Goal: Task Accomplishment & Management: Manage account settings

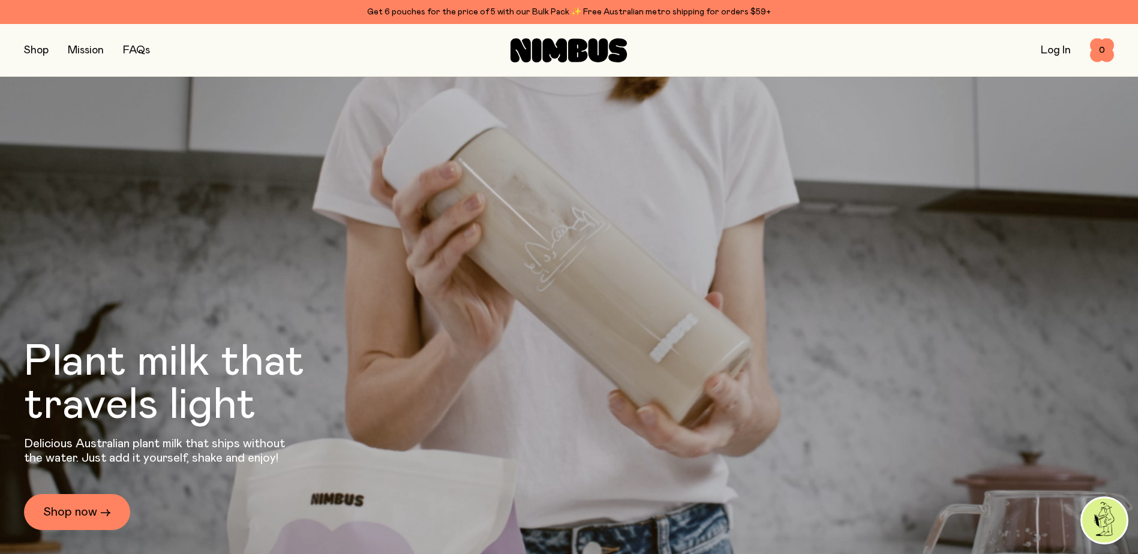
click at [1052, 49] on link "Log In" at bounding box center [1056, 50] width 30 height 11
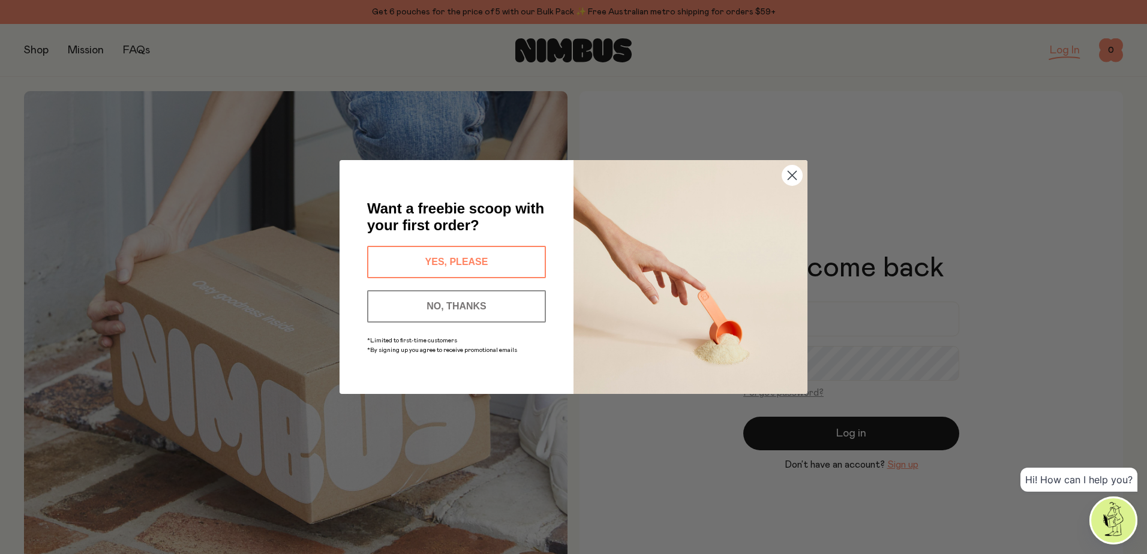
click at [416, 306] on button "NO, THANKS" at bounding box center [456, 306] width 179 height 32
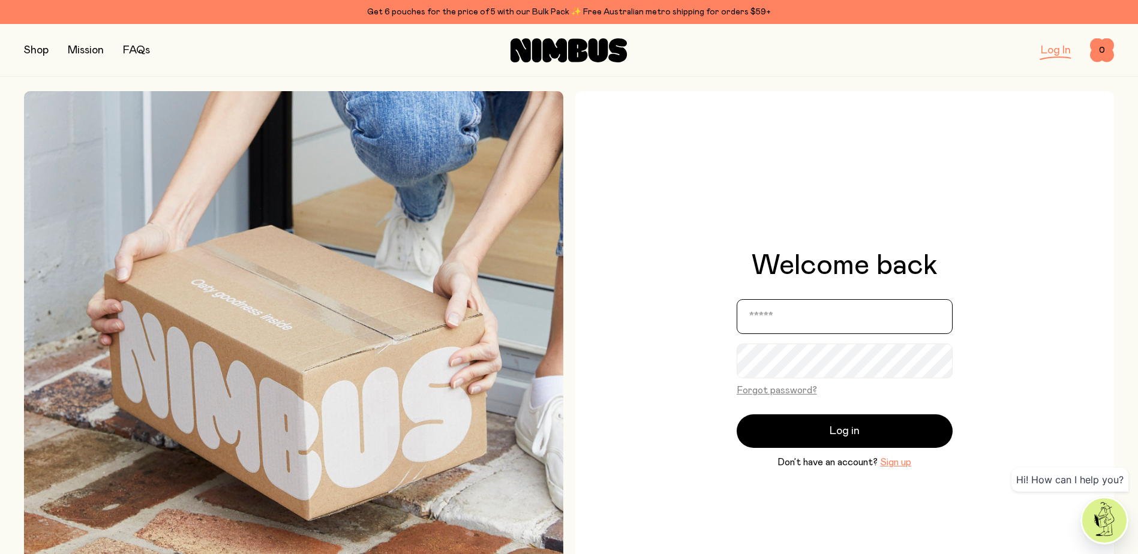
click at [860, 311] on input "email" at bounding box center [845, 316] width 216 height 35
type input "**********"
click at [785, 393] on button "Forgot password?" at bounding box center [777, 390] width 80 height 14
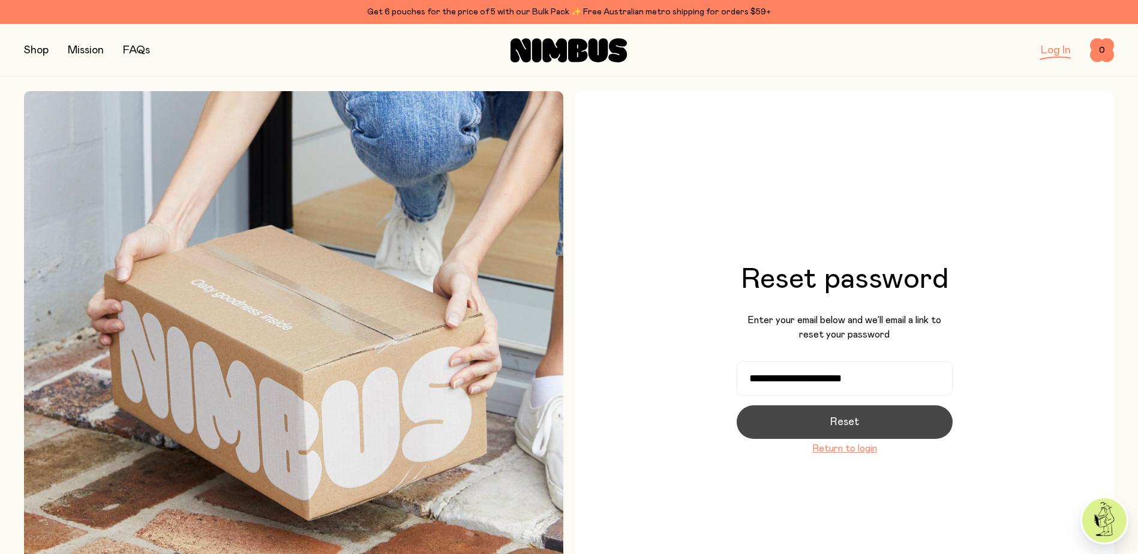
click at [854, 422] on span "Reset" at bounding box center [844, 422] width 29 height 17
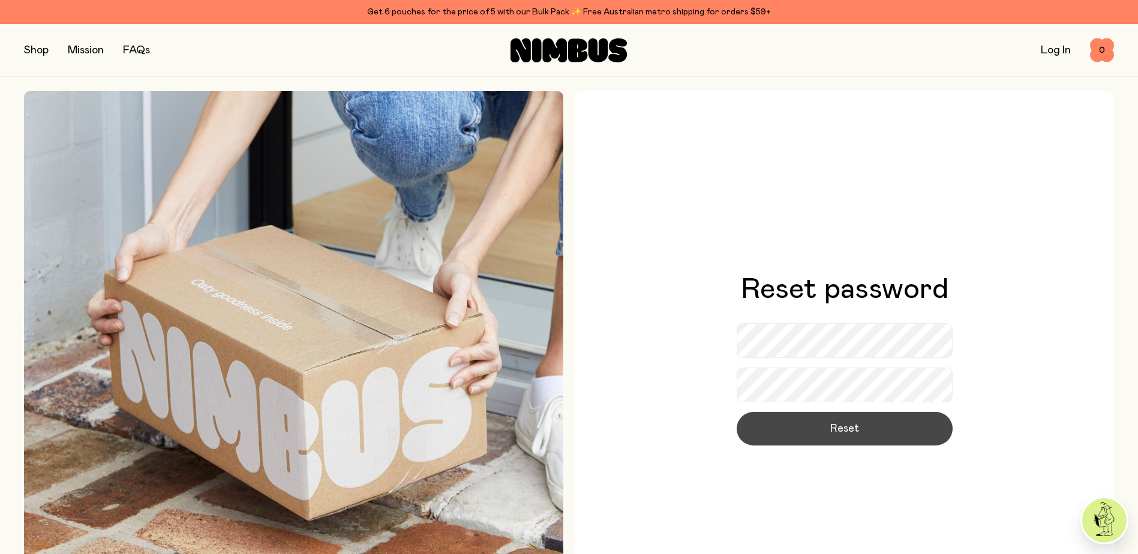
click at [859, 437] on button "Reset" at bounding box center [845, 429] width 216 height 34
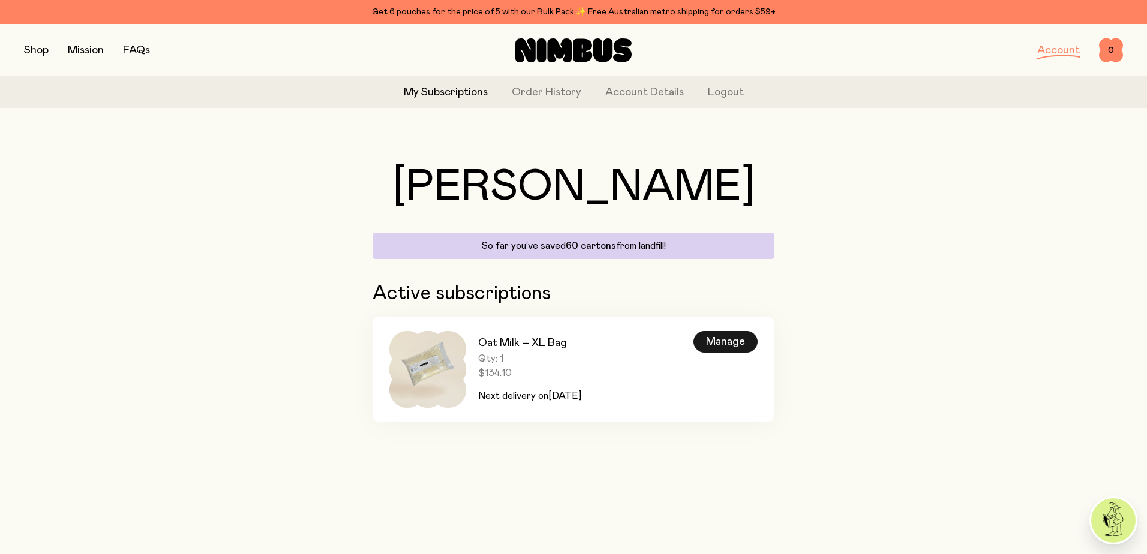
click at [721, 343] on div "Manage" at bounding box center [725, 342] width 64 height 22
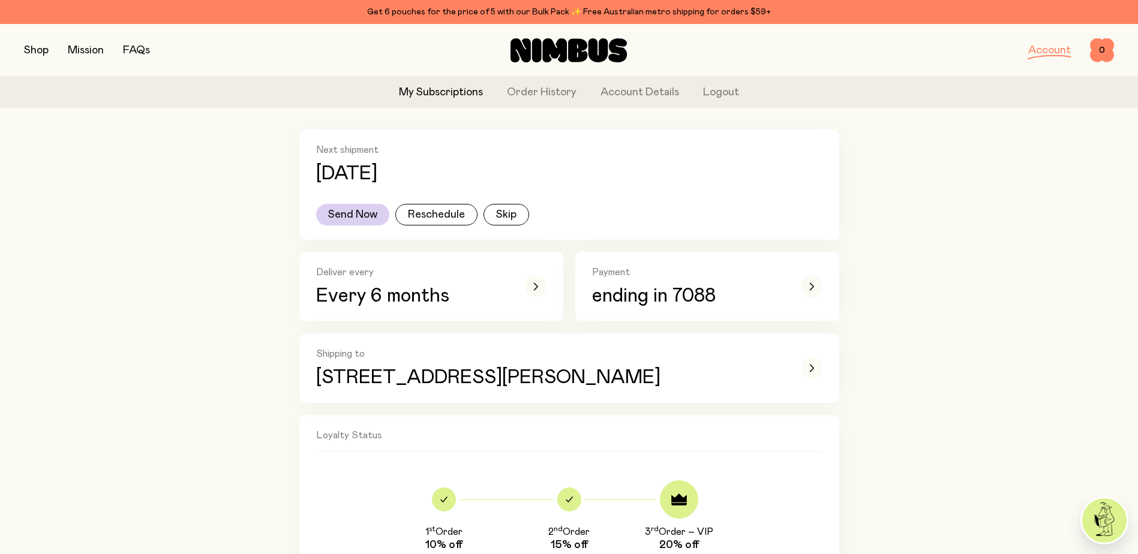
scroll to position [171, 0]
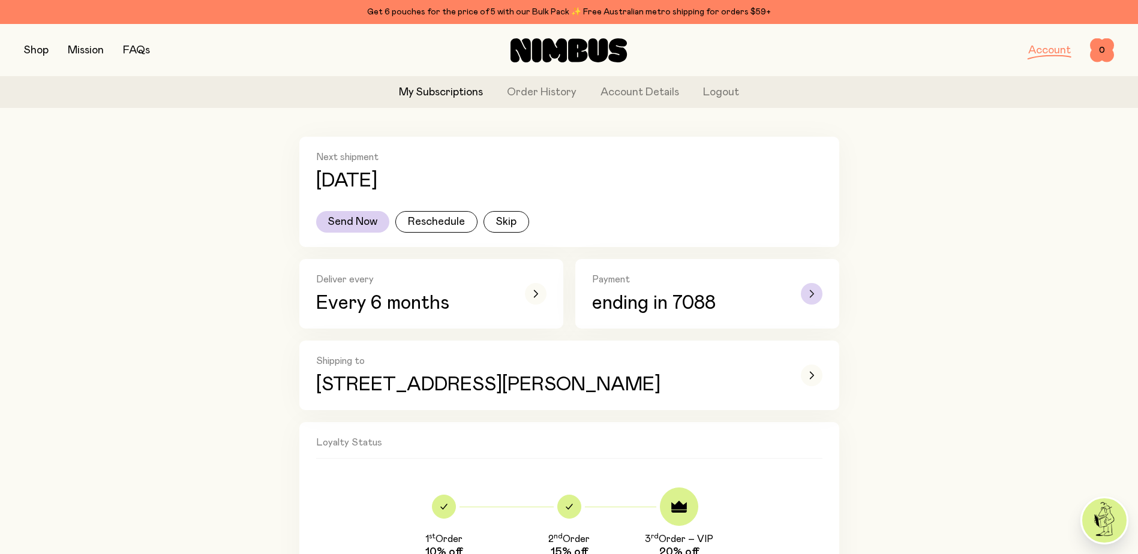
click at [816, 290] on div "button" at bounding box center [812, 294] width 22 height 22
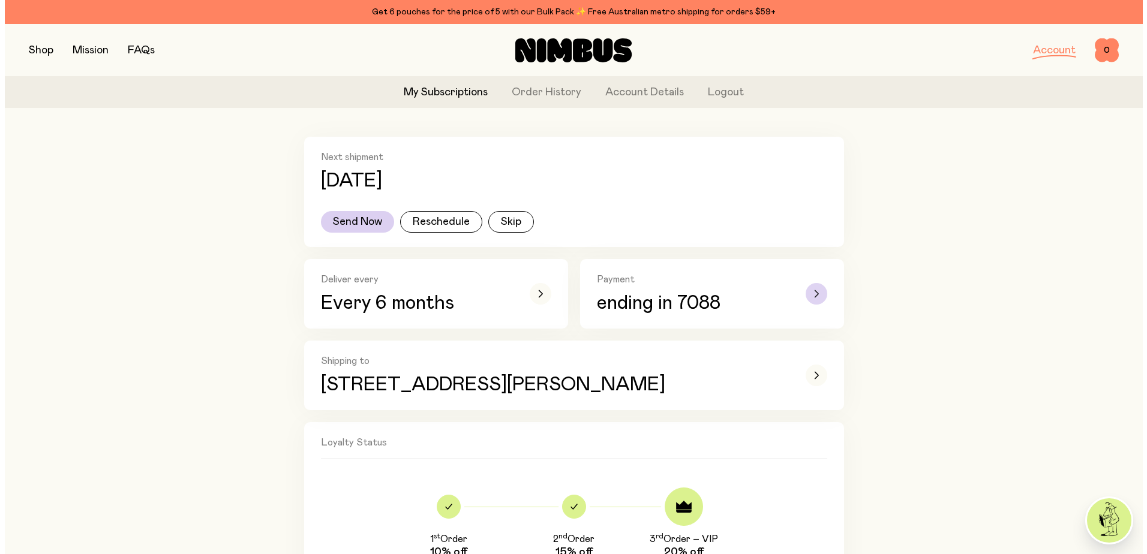
scroll to position [0, 0]
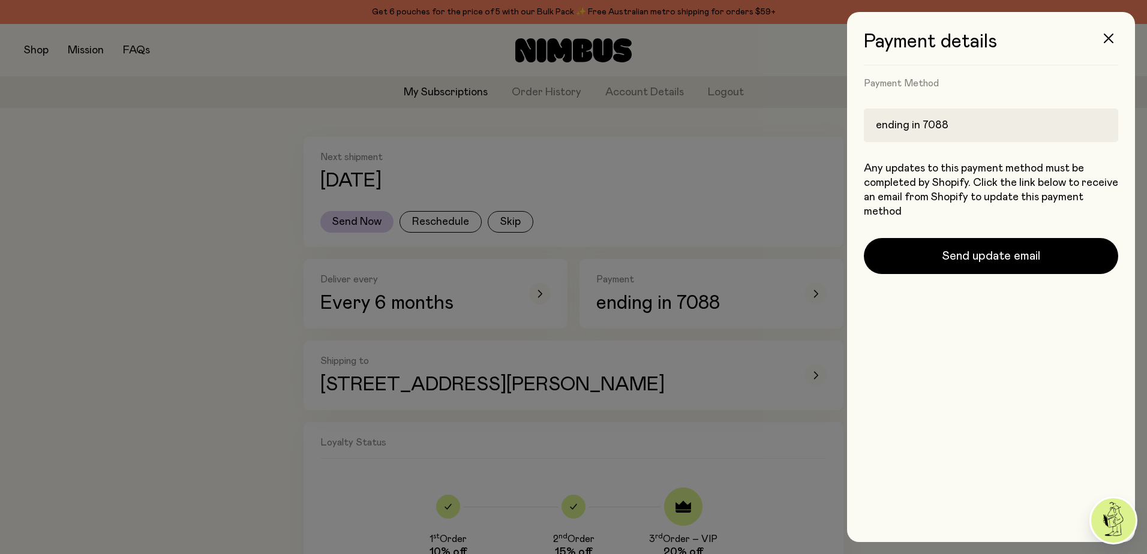
click at [953, 126] on div "ending in 7088" at bounding box center [991, 126] width 254 height 34
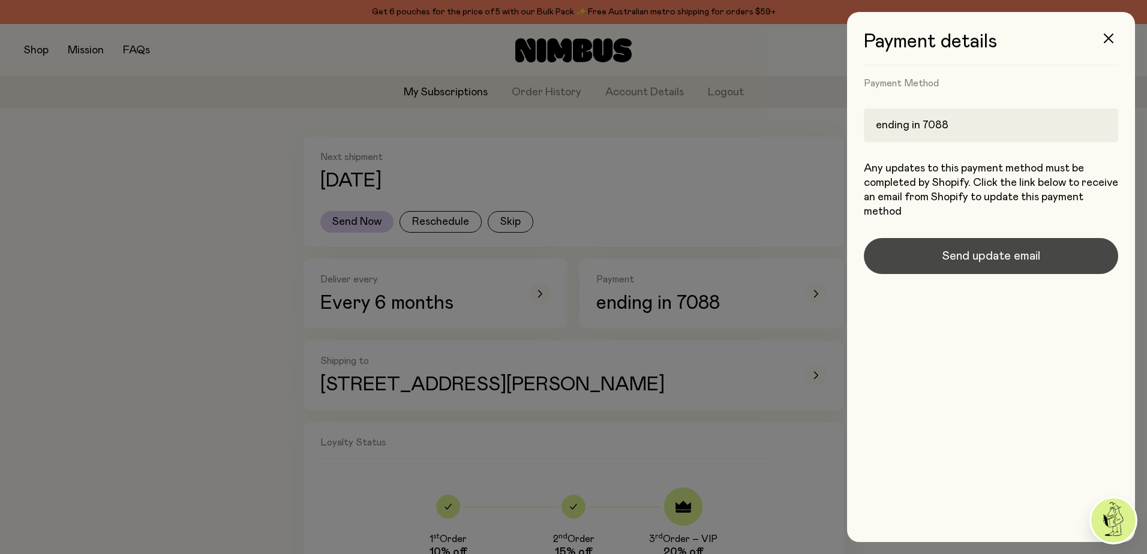
click at [996, 261] on span "Send update email" at bounding box center [991, 256] width 98 height 17
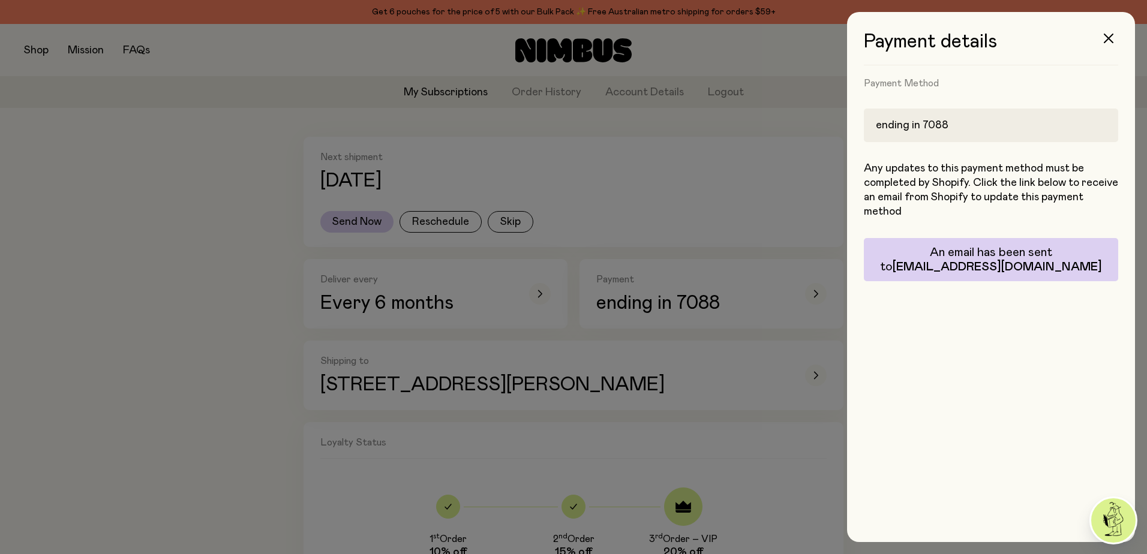
click at [786, 195] on div at bounding box center [573, 277] width 1147 height 554
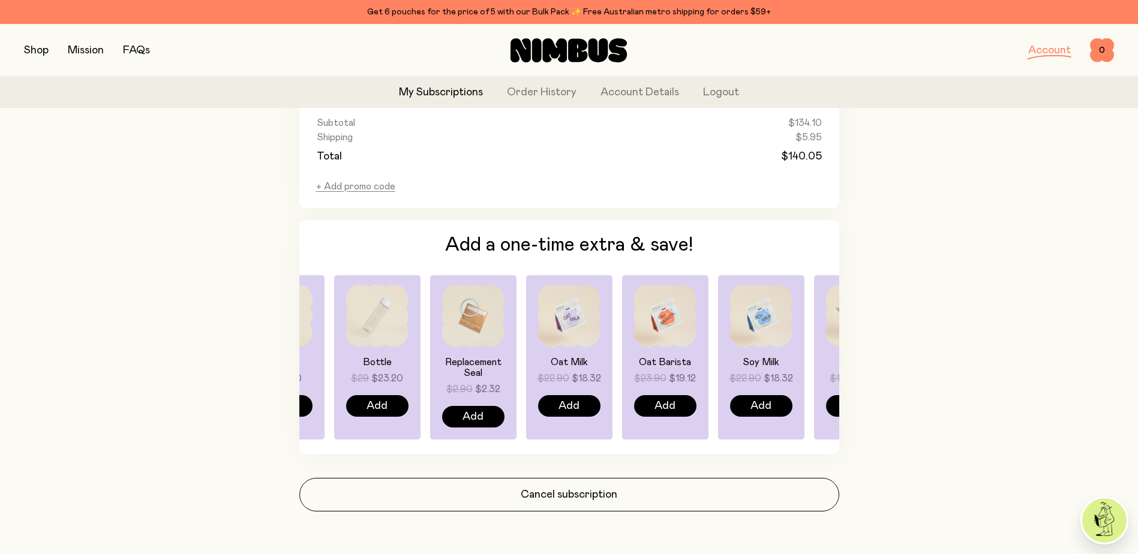
scroll to position [811, 0]
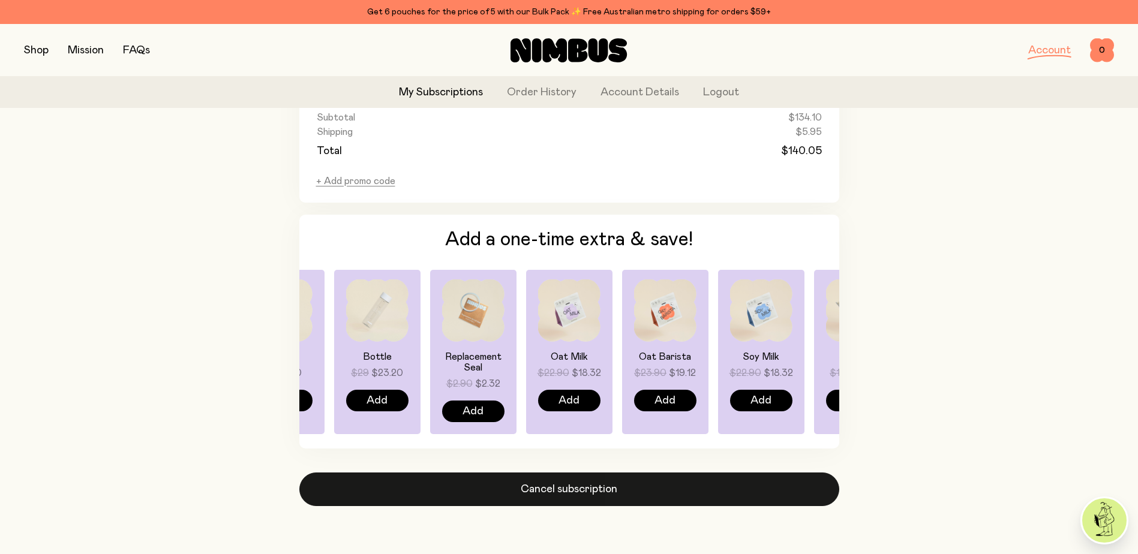
click at [607, 498] on button "Cancel subscription" at bounding box center [569, 490] width 540 height 34
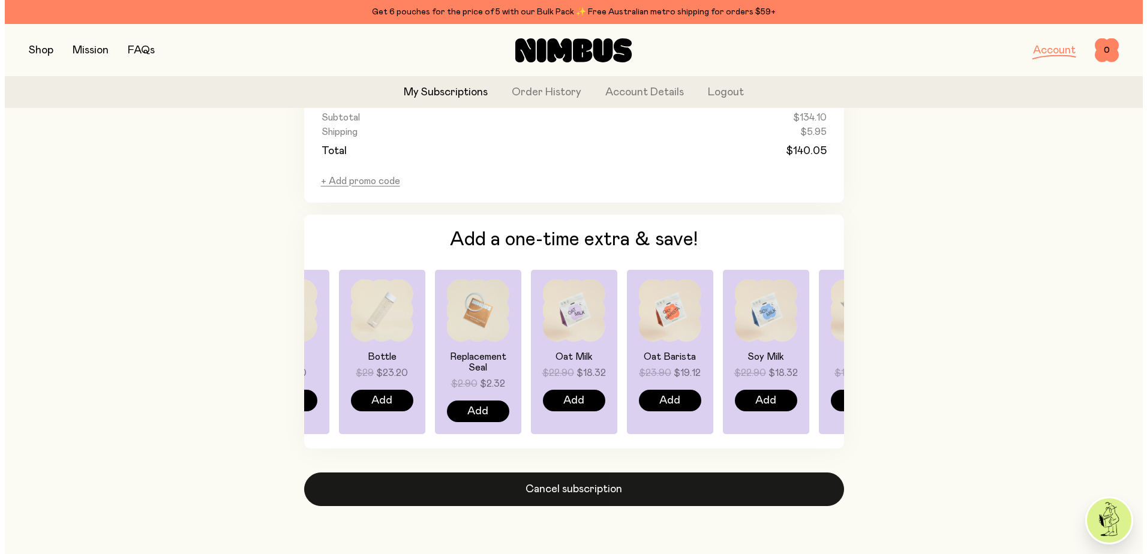
scroll to position [0, 0]
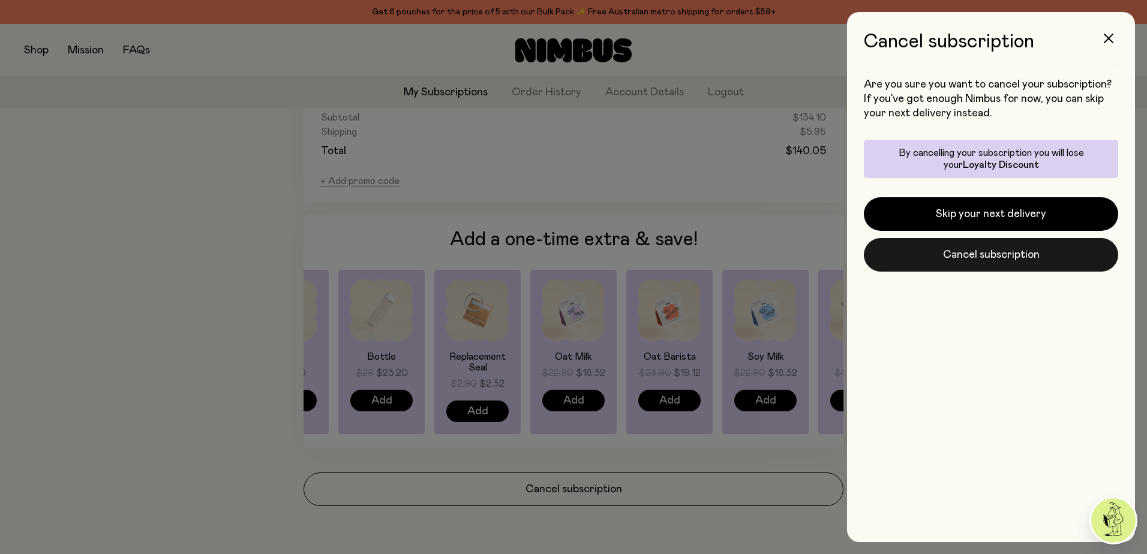
click at [973, 255] on button "Cancel subscription" at bounding box center [991, 255] width 254 height 34
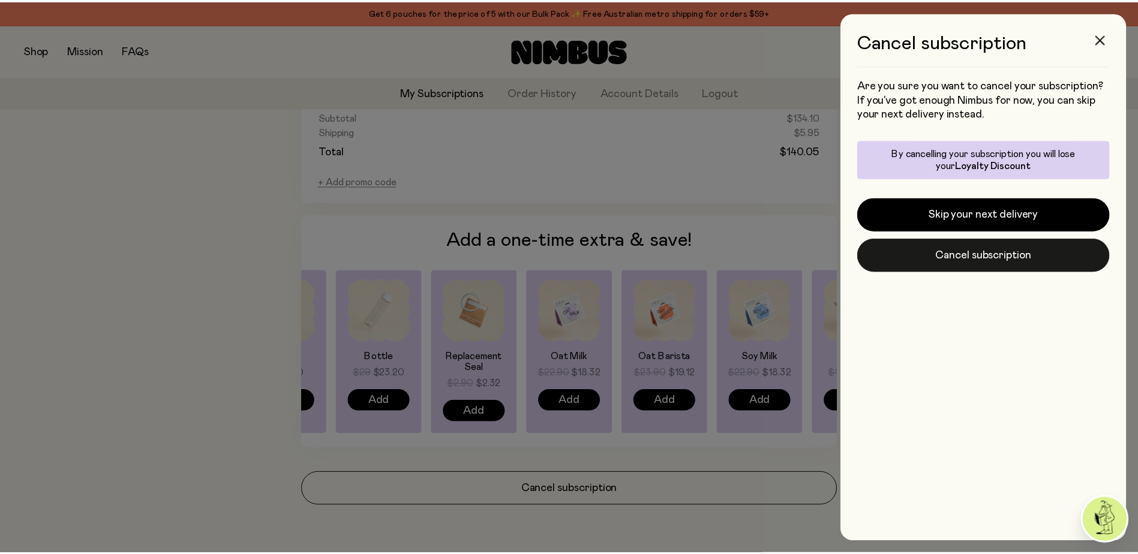
scroll to position [811, 0]
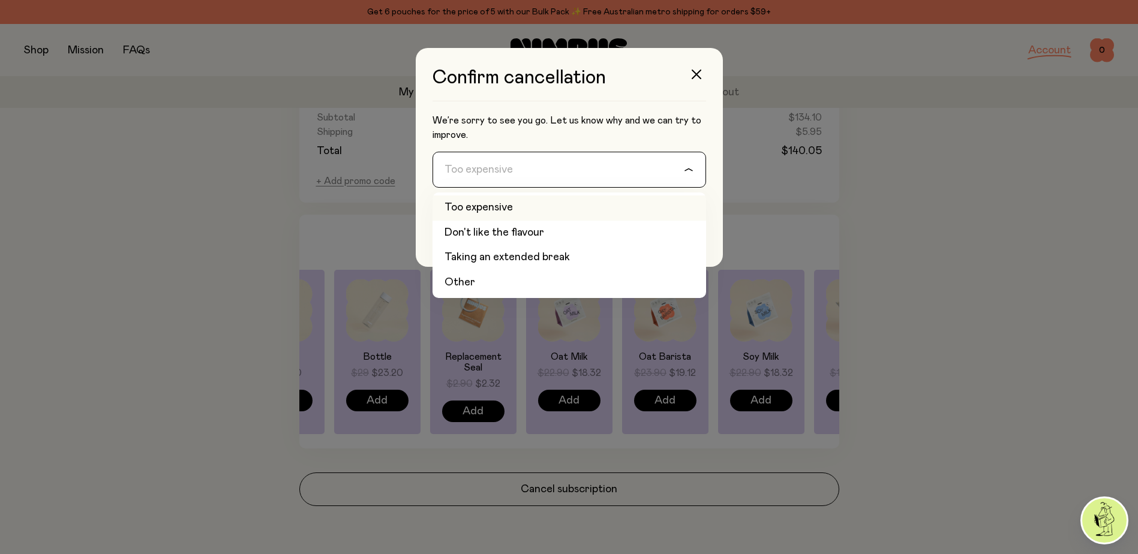
click at [684, 170] on div "Too expensive" at bounding box center [558, 169] width 251 height 35
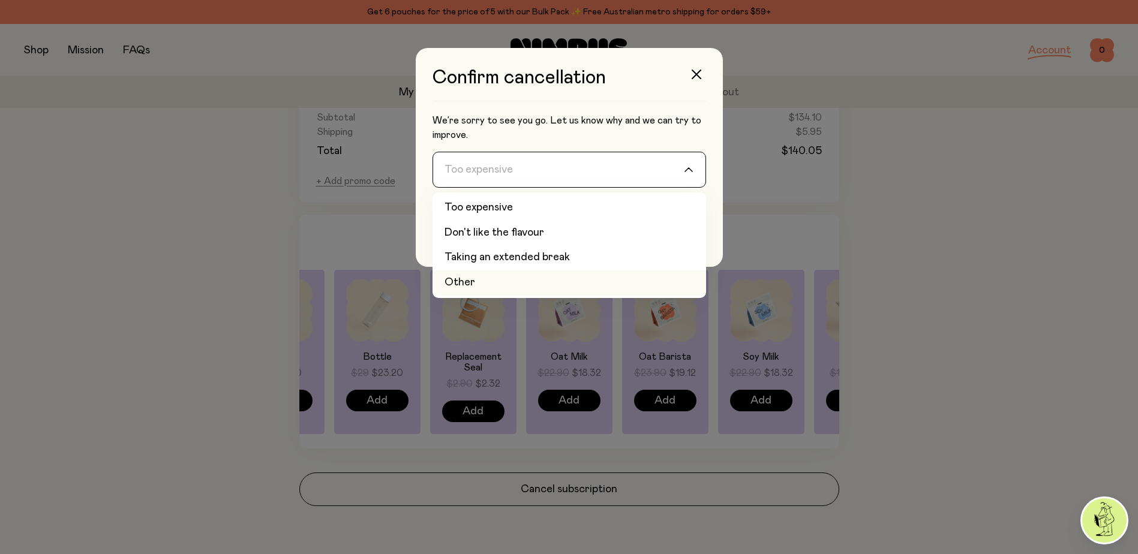
click at [483, 284] on li "Other" at bounding box center [569, 283] width 274 height 25
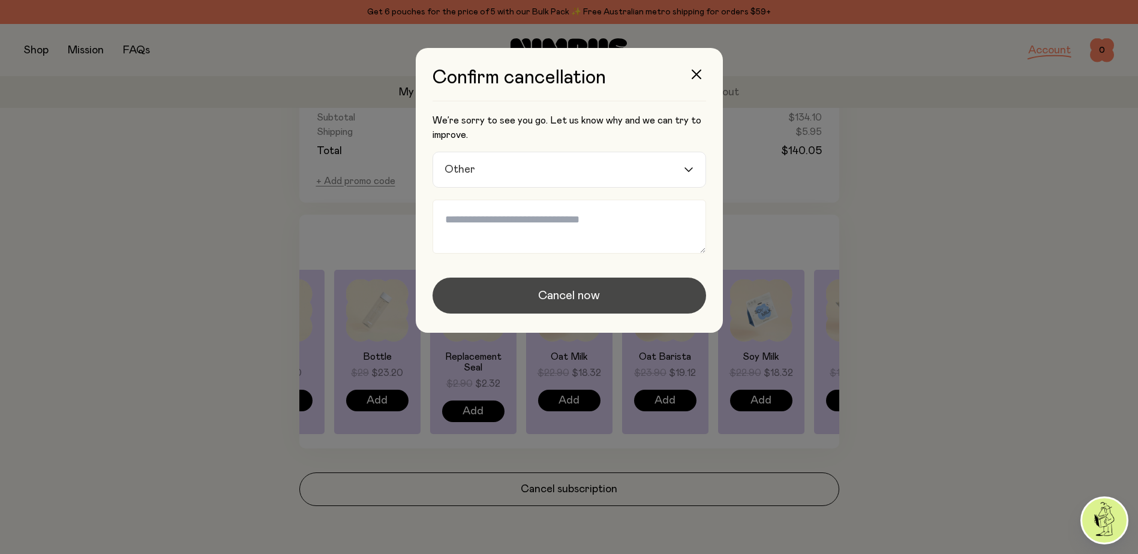
click at [579, 290] on span "Cancel now" at bounding box center [569, 295] width 62 height 17
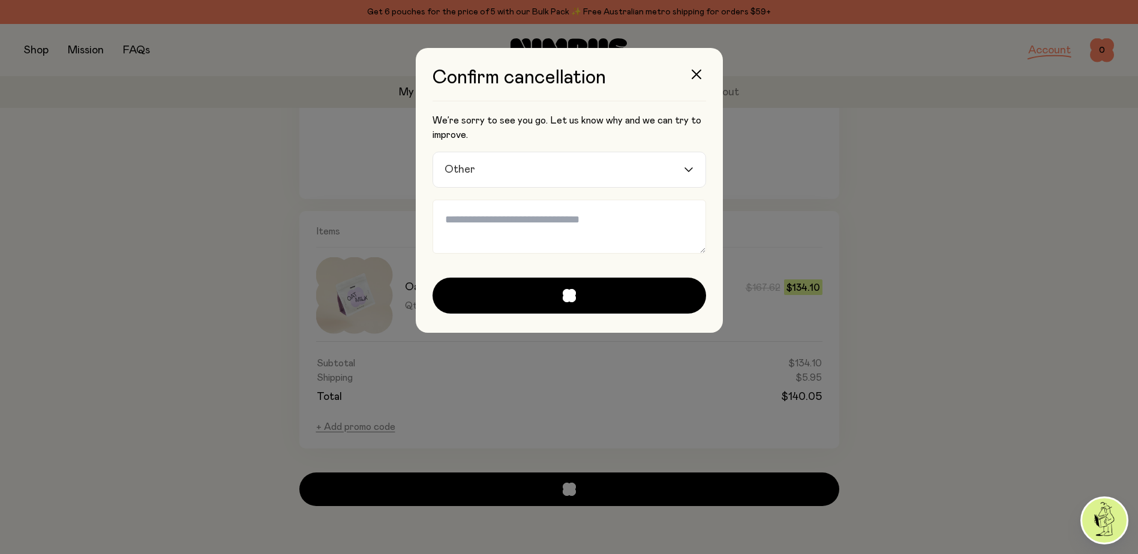
scroll to position [315, 0]
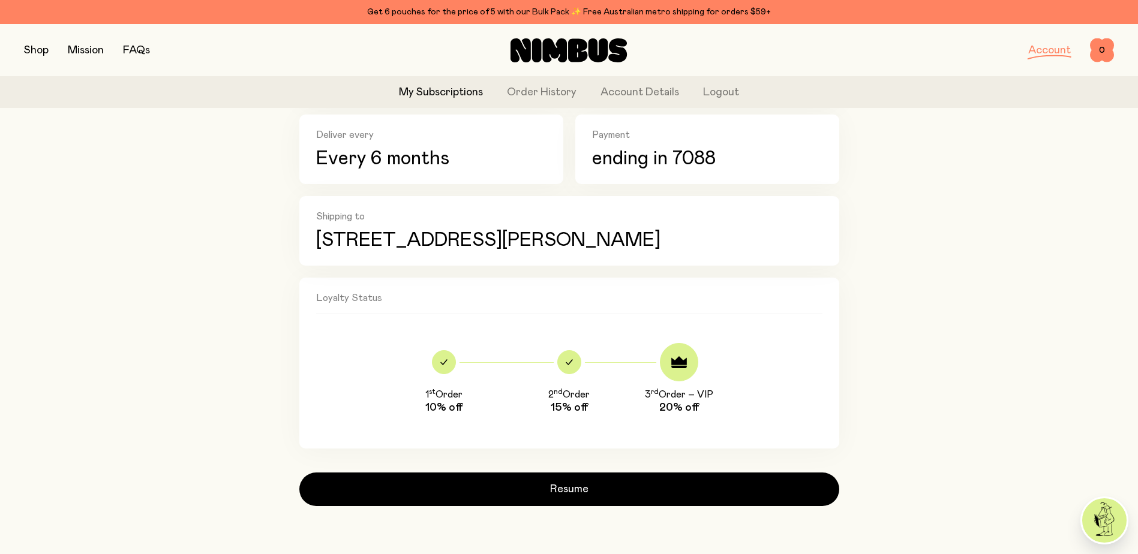
click at [31, 50] on button "button" at bounding box center [36, 50] width 25 height 17
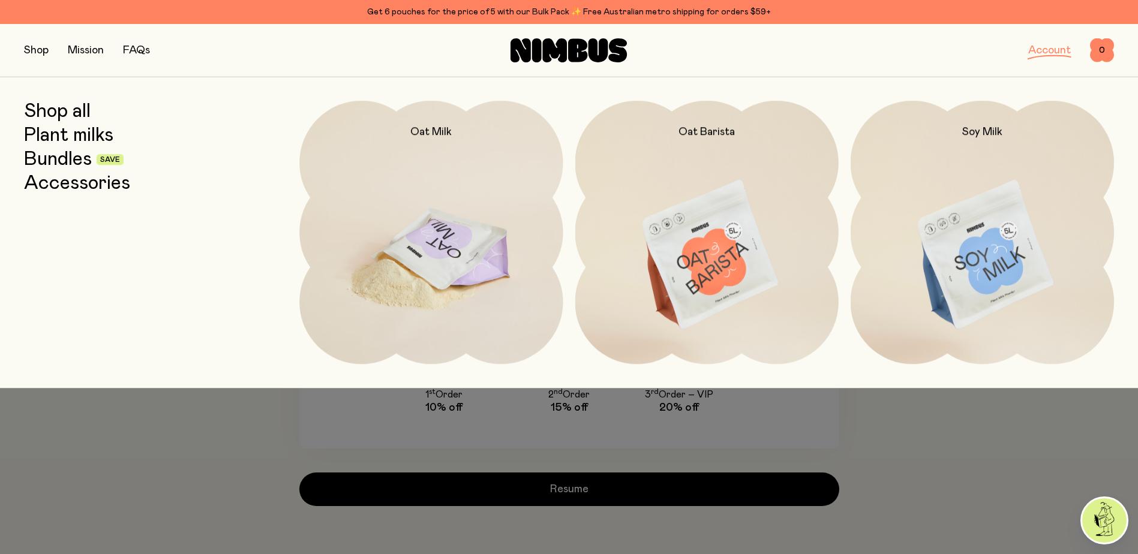
click at [486, 274] on img at bounding box center [430, 256] width 263 height 310
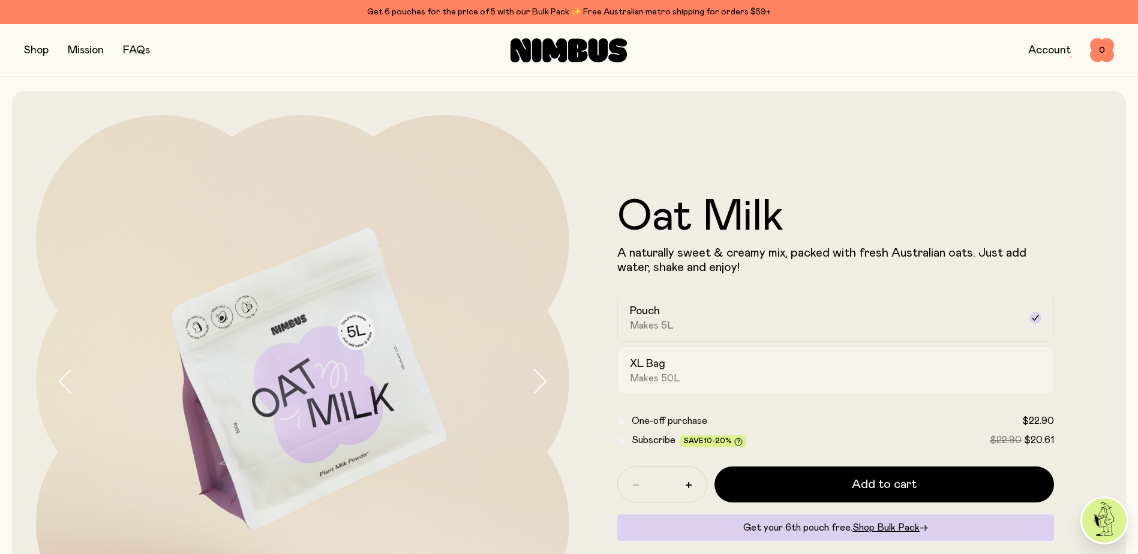
click at [636, 369] on h2 "XL Bag" at bounding box center [647, 364] width 35 height 14
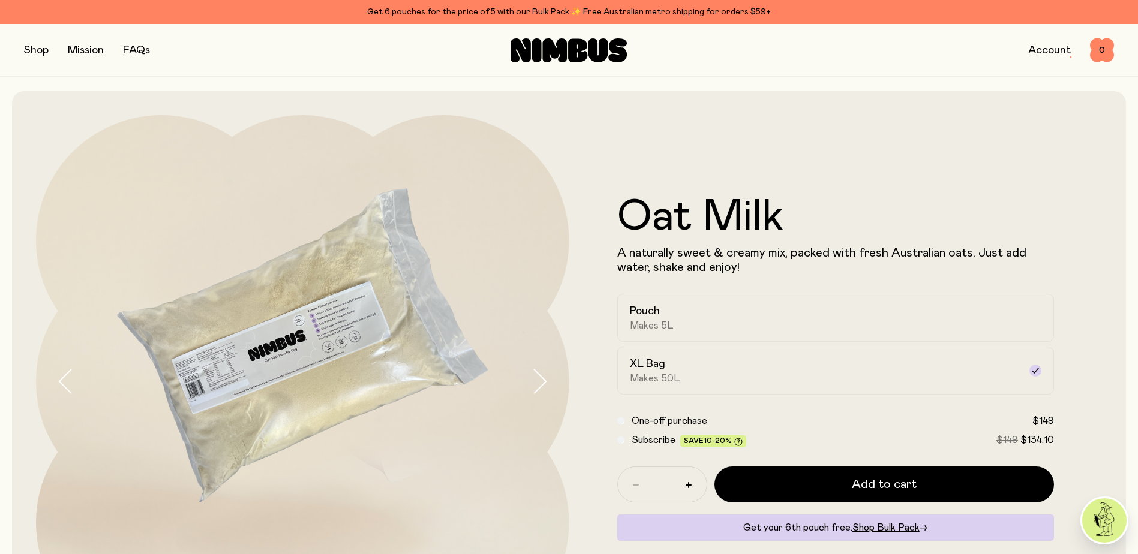
click at [635, 438] on span "Subscribe" at bounding box center [654, 440] width 44 height 10
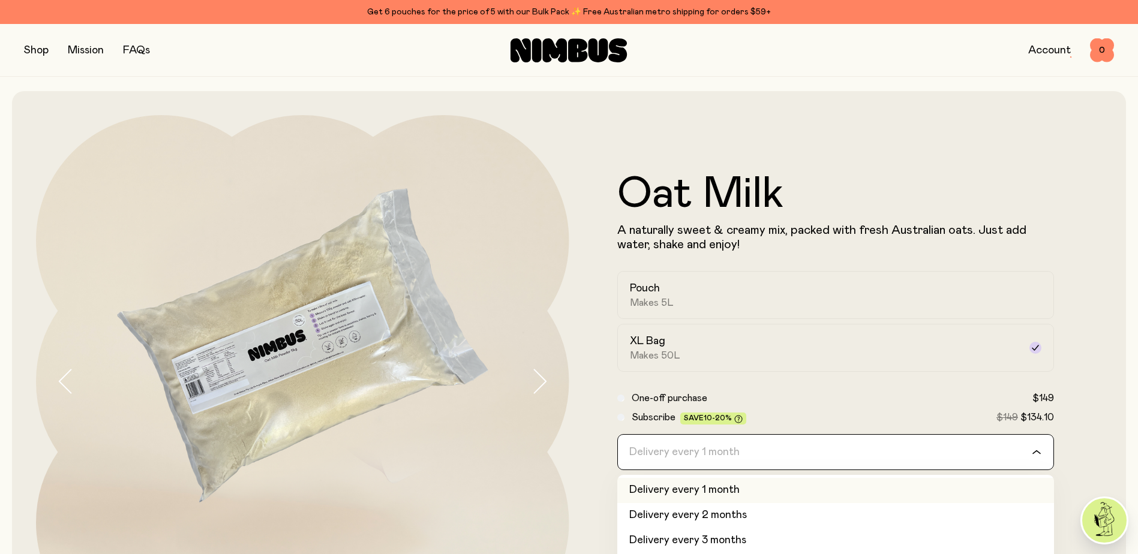
click at [902, 457] on input "Search for option" at bounding box center [828, 452] width 406 height 35
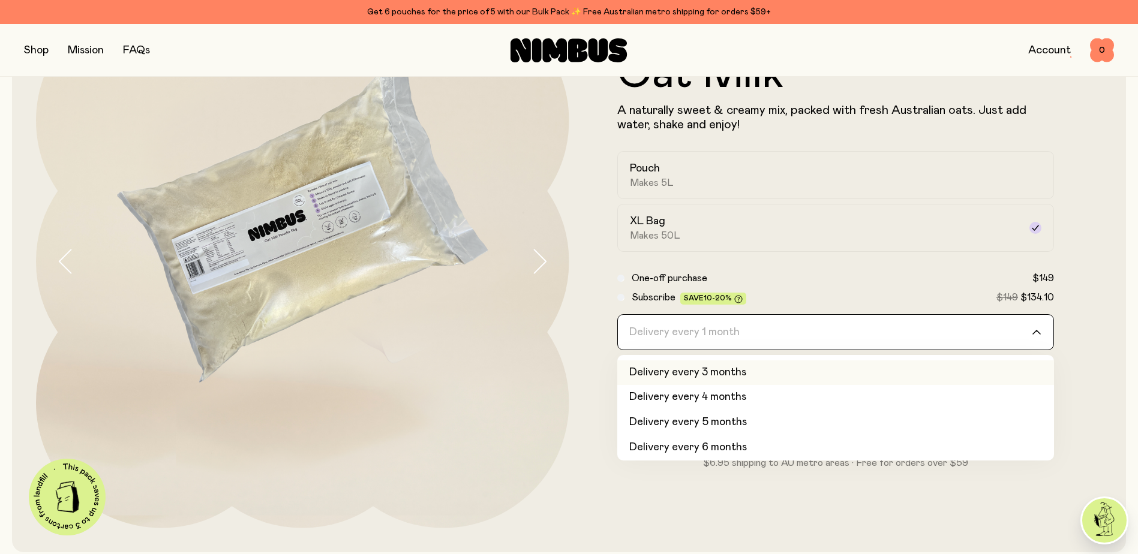
scroll to position [50, 0]
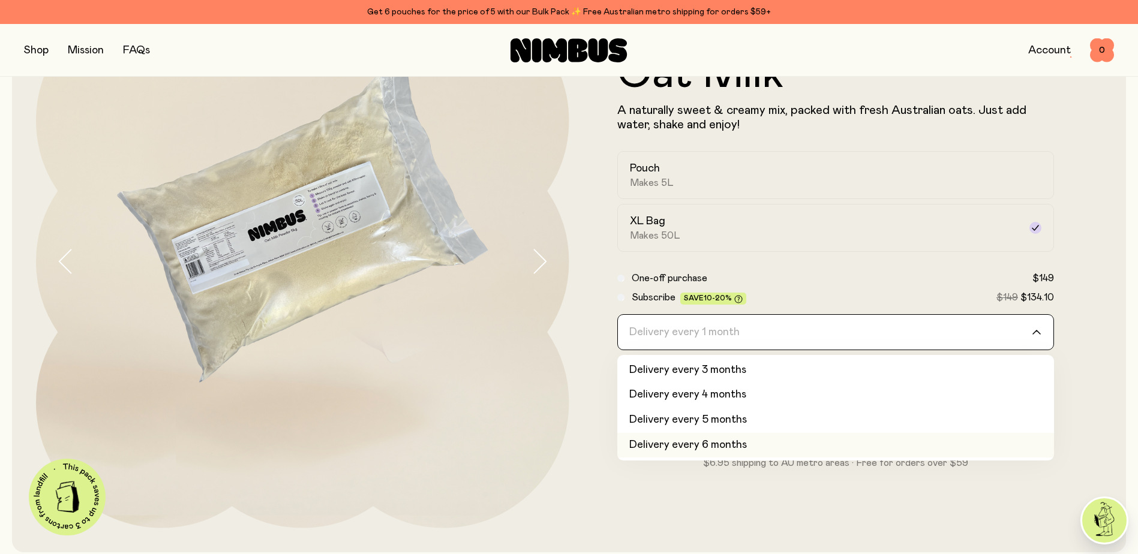
click at [713, 450] on li "Delivery every 6 months" at bounding box center [835, 445] width 437 height 25
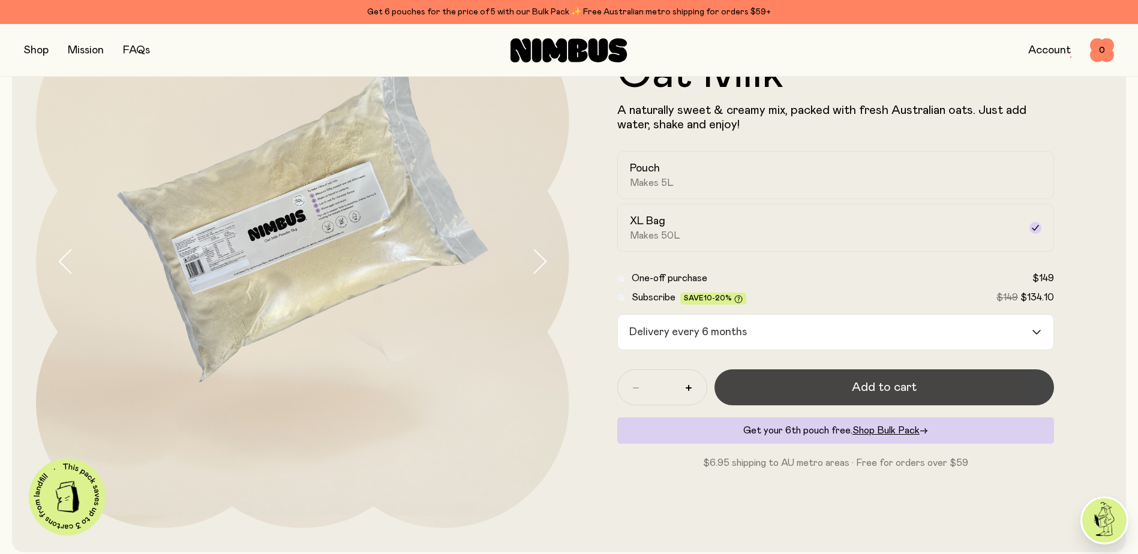
click at [910, 377] on button "Add to cart" at bounding box center [884, 387] width 340 height 36
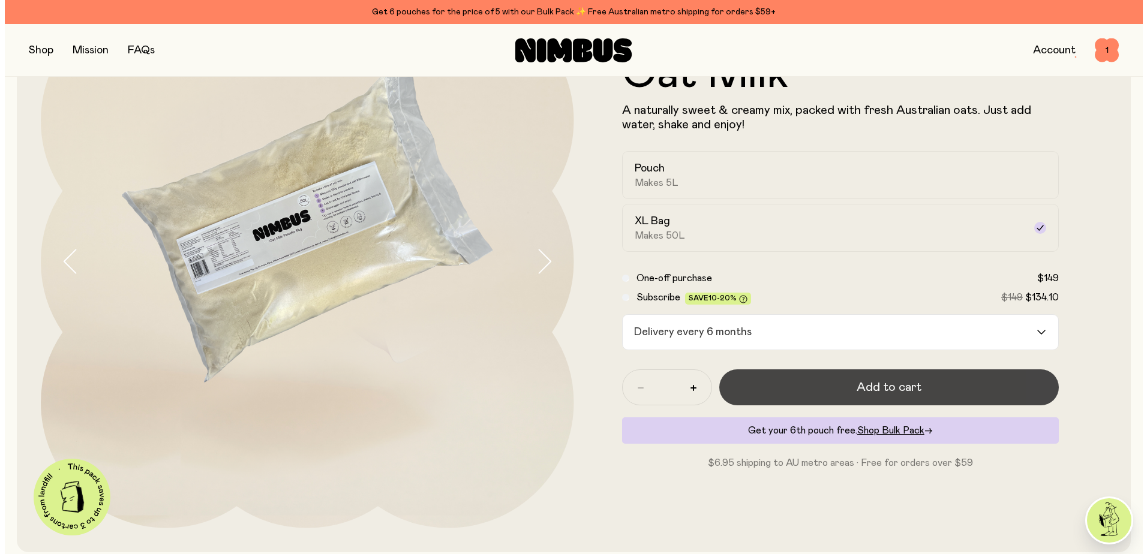
scroll to position [0, 0]
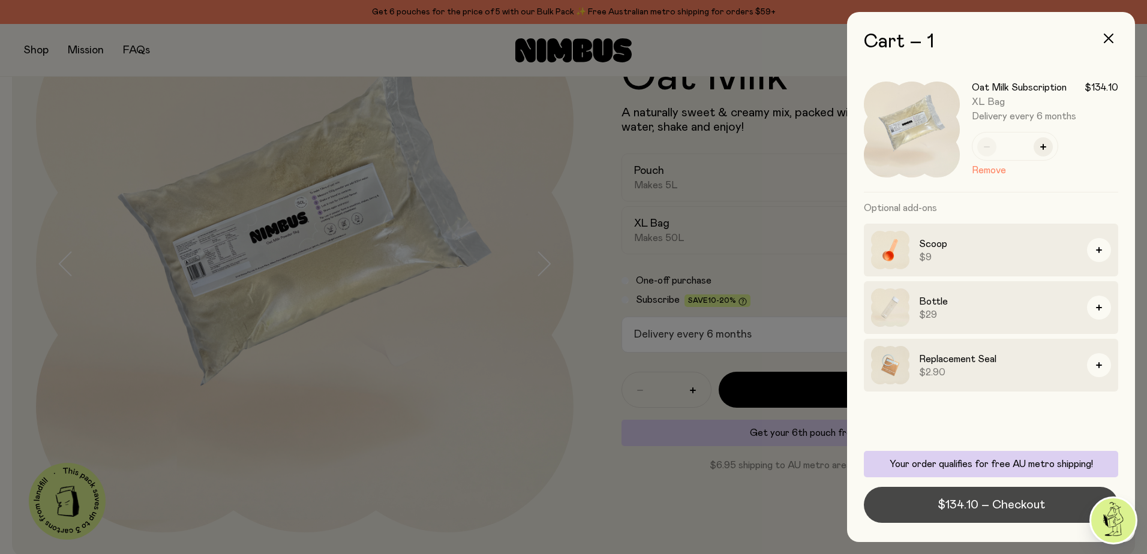
click at [988, 508] on span "$134.10 – Checkout" at bounding box center [991, 505] width 107 height 17
